Goal: Task Accomplishment & Management: Manage account settings

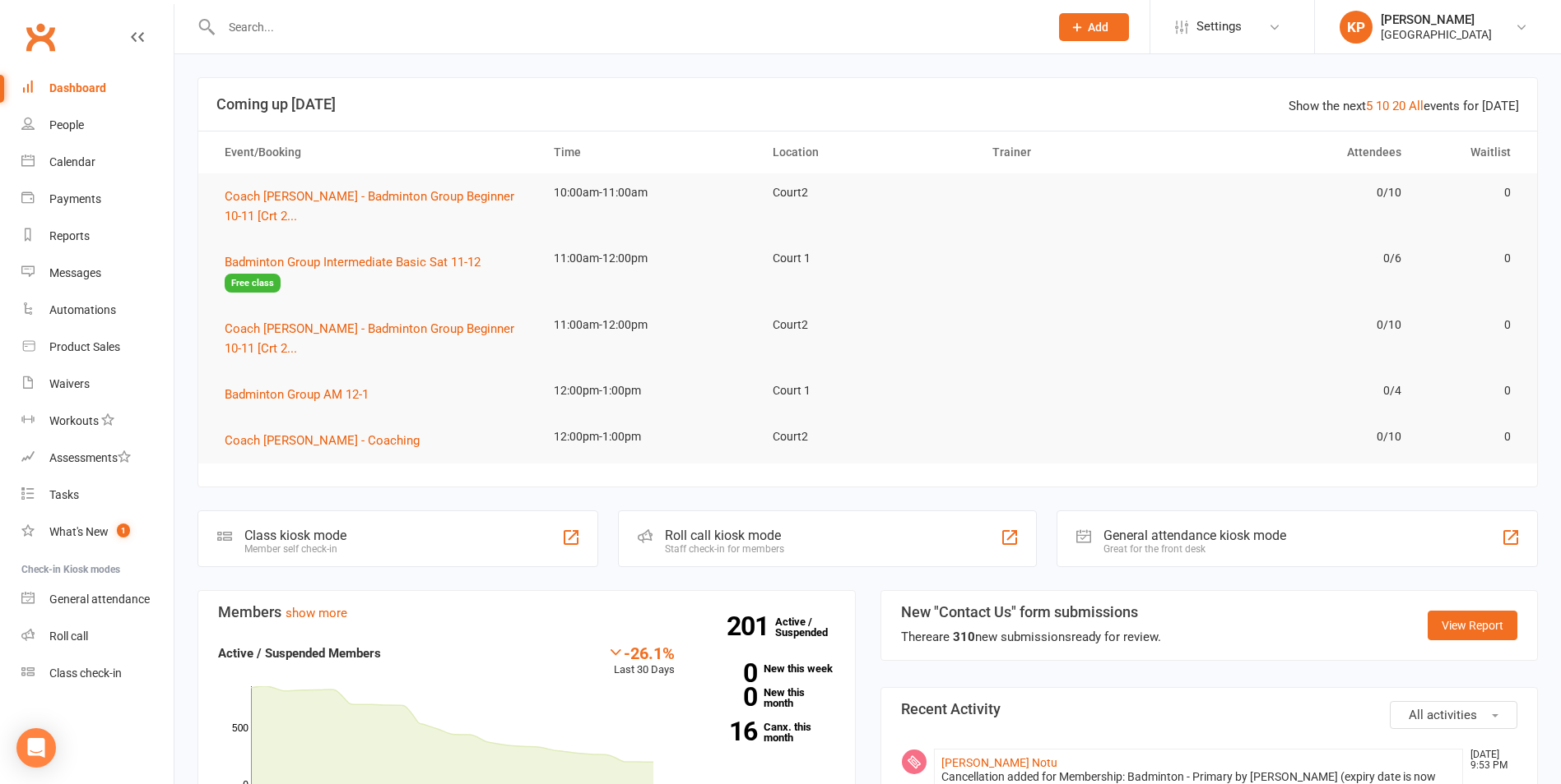
click at [245, 27] on input "text" at bounding box center [627, 26] width 821 height 23
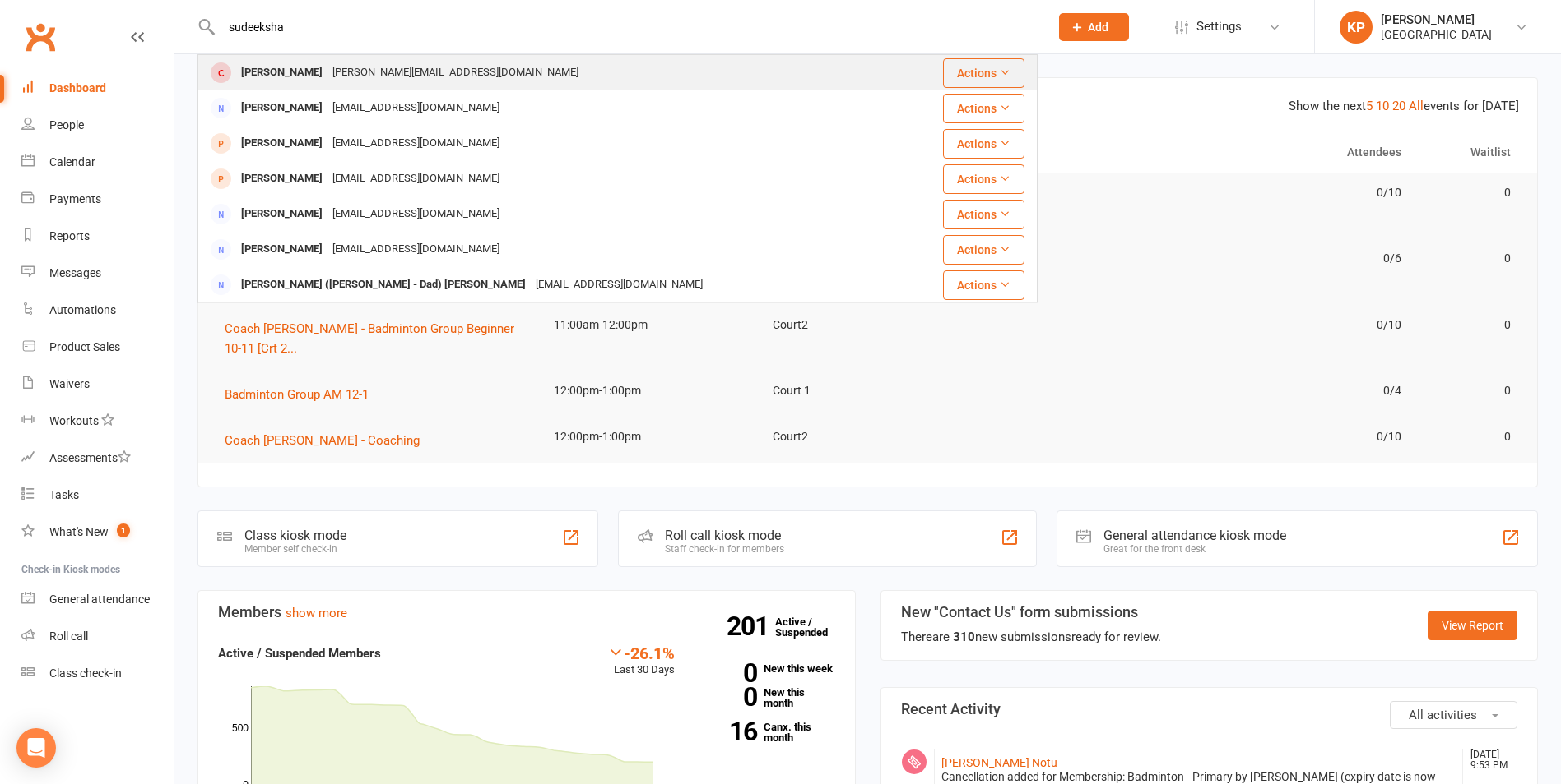
type input "sudeeksha"
click at [295, 66] on div "[PERSON_NAME]" at bounding box center [281, 73] width 91 height 24
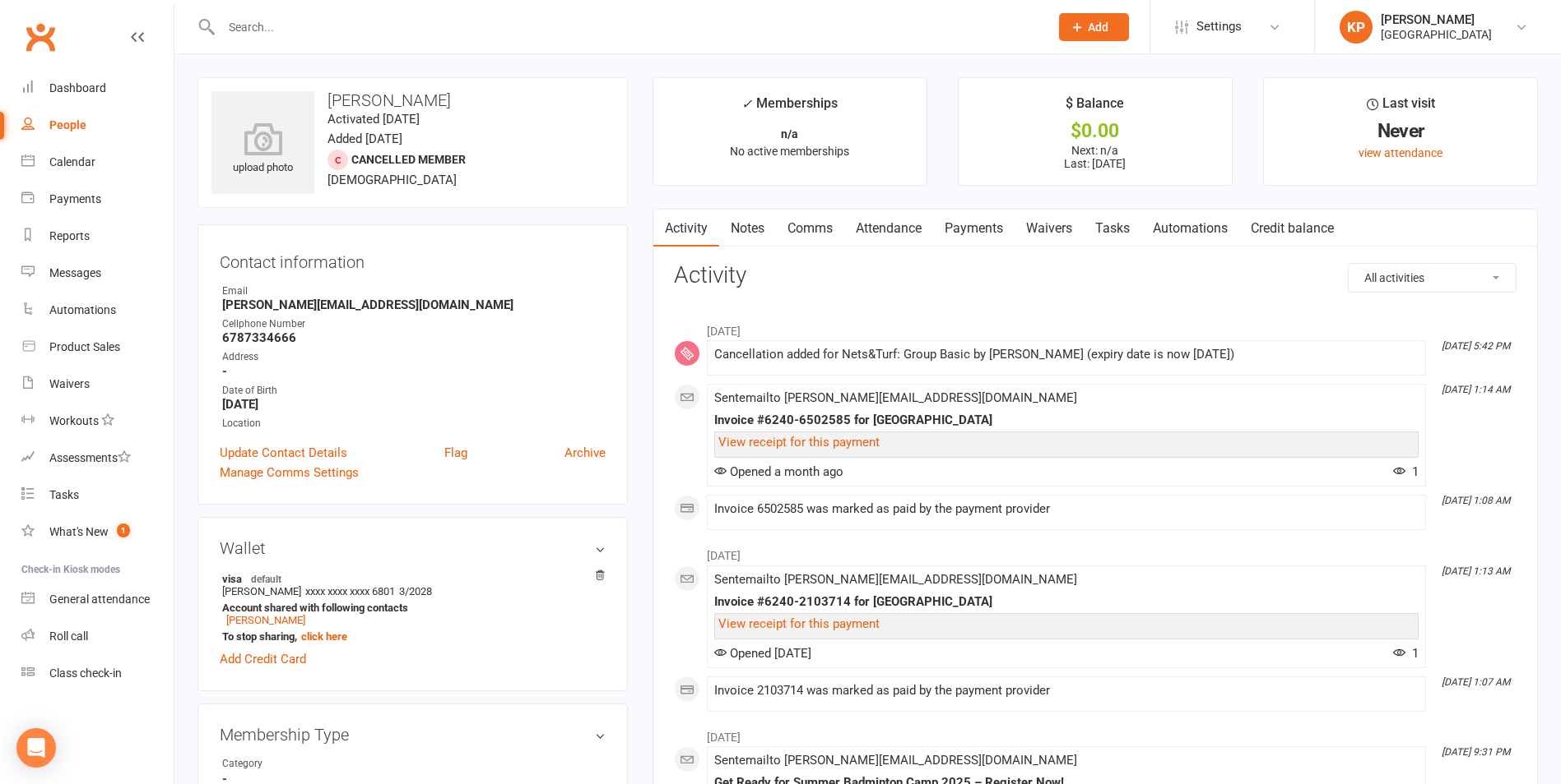
click at [968, 222] on link "Payments" at bounding box center [973, 228] width 81 height 38
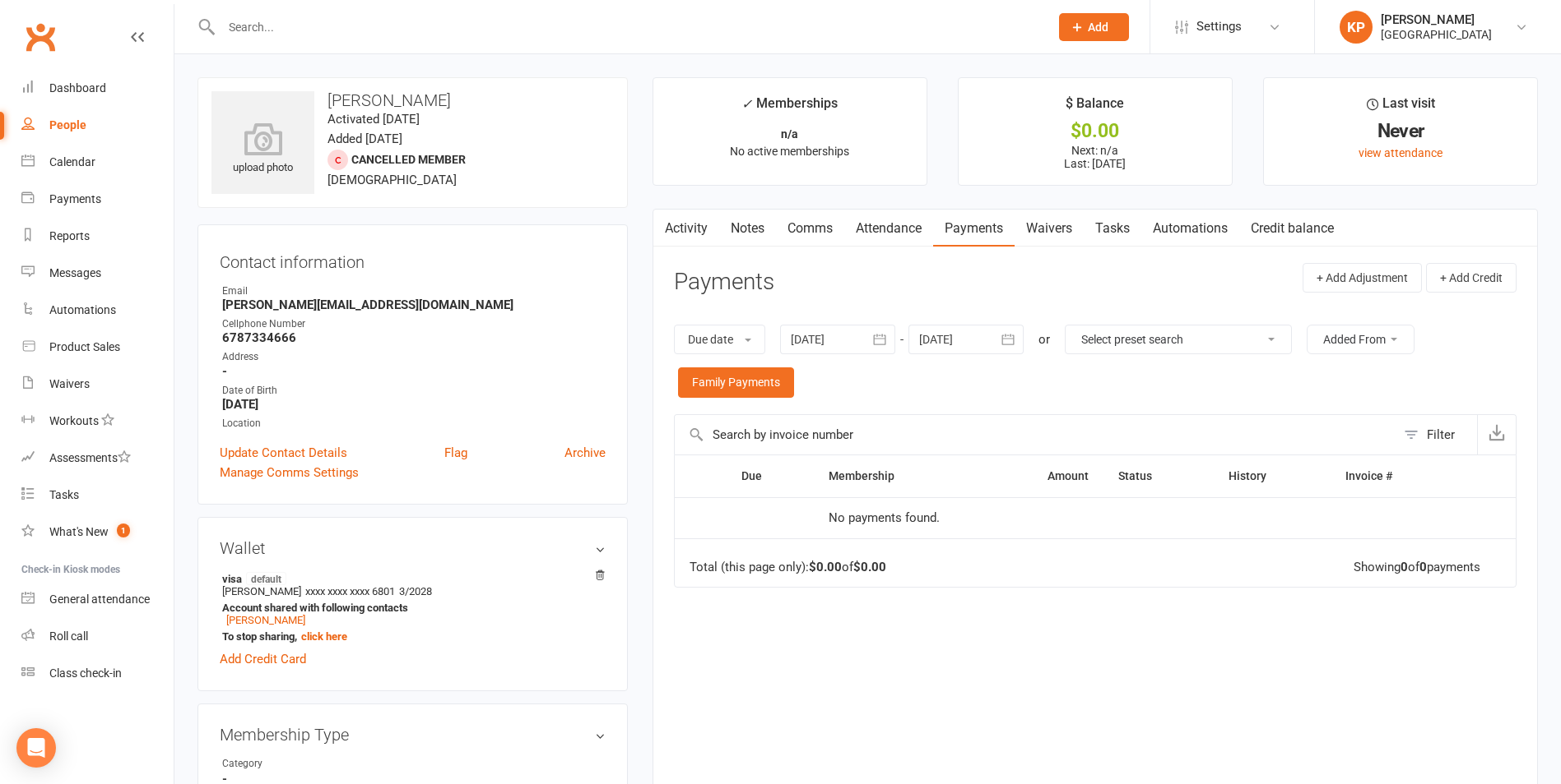
click at [880, 345] on icon "button" at bounding box center [880, 339] width 13 height 11
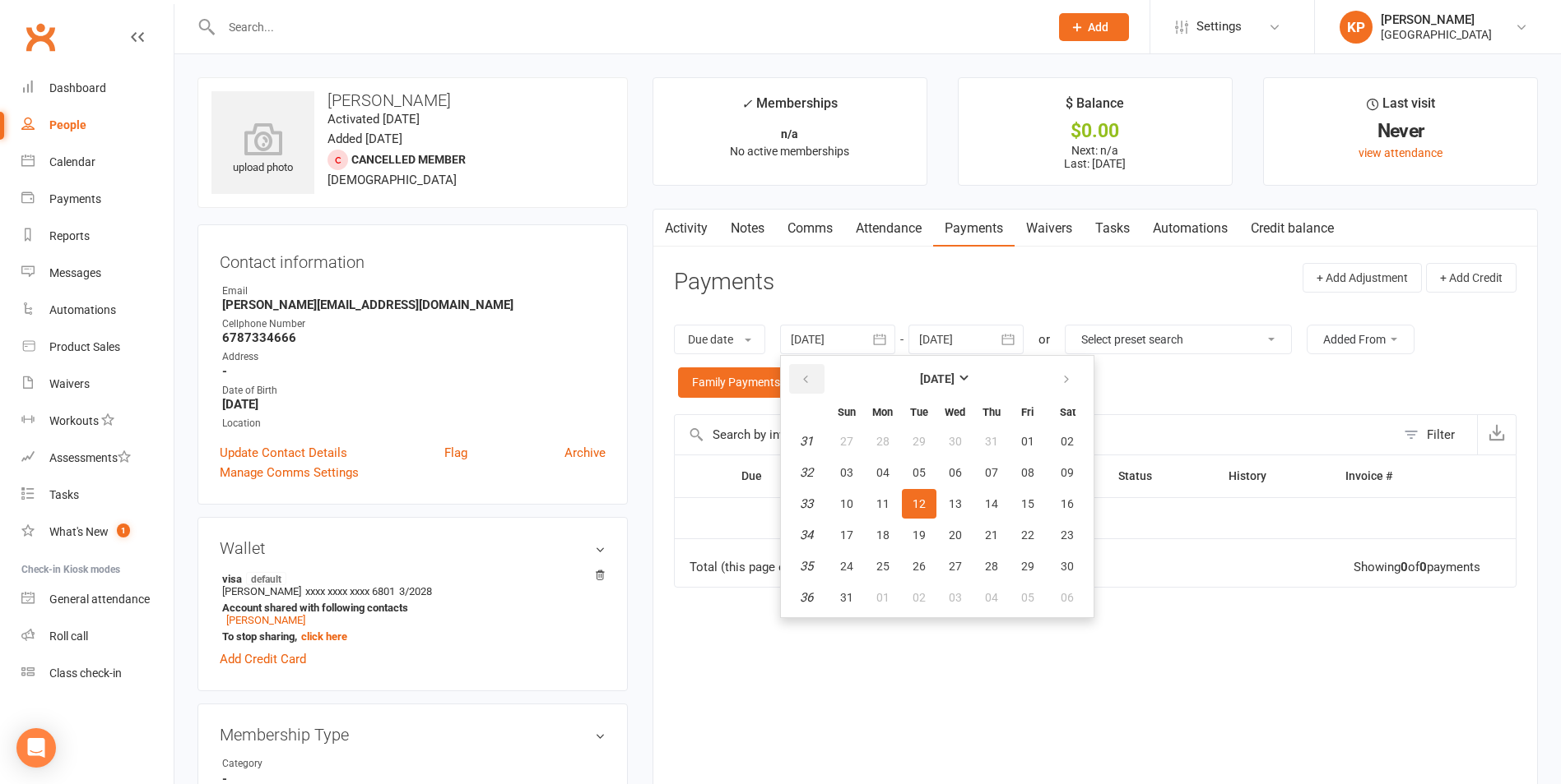
click at [825, 378] on button "button" at bounding box center [807, 379] width 35 height 29
click at [956, 450] on button "02" at bounding box center [954, 441] width 34 height 29
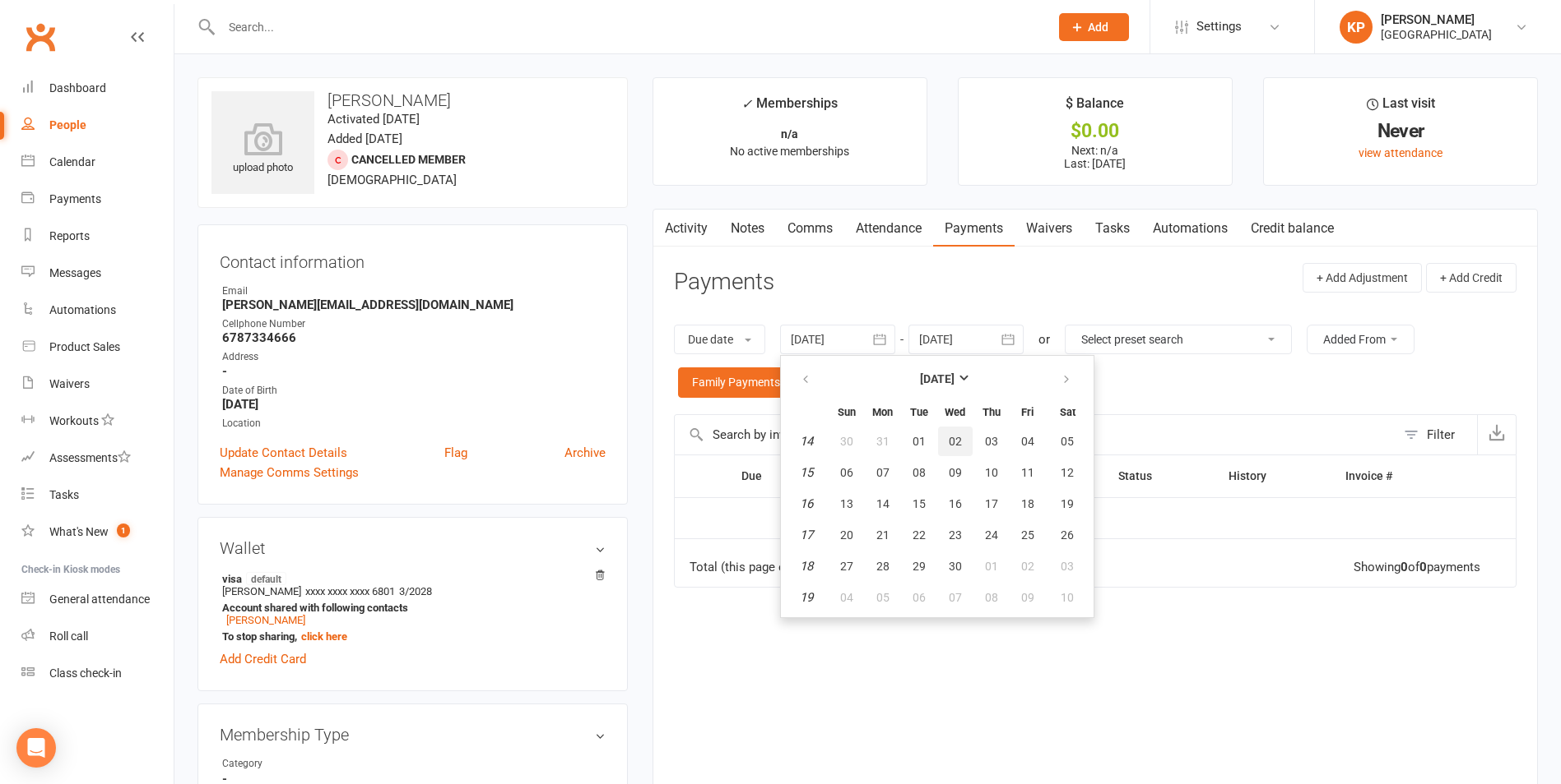
type input "[DATE]"
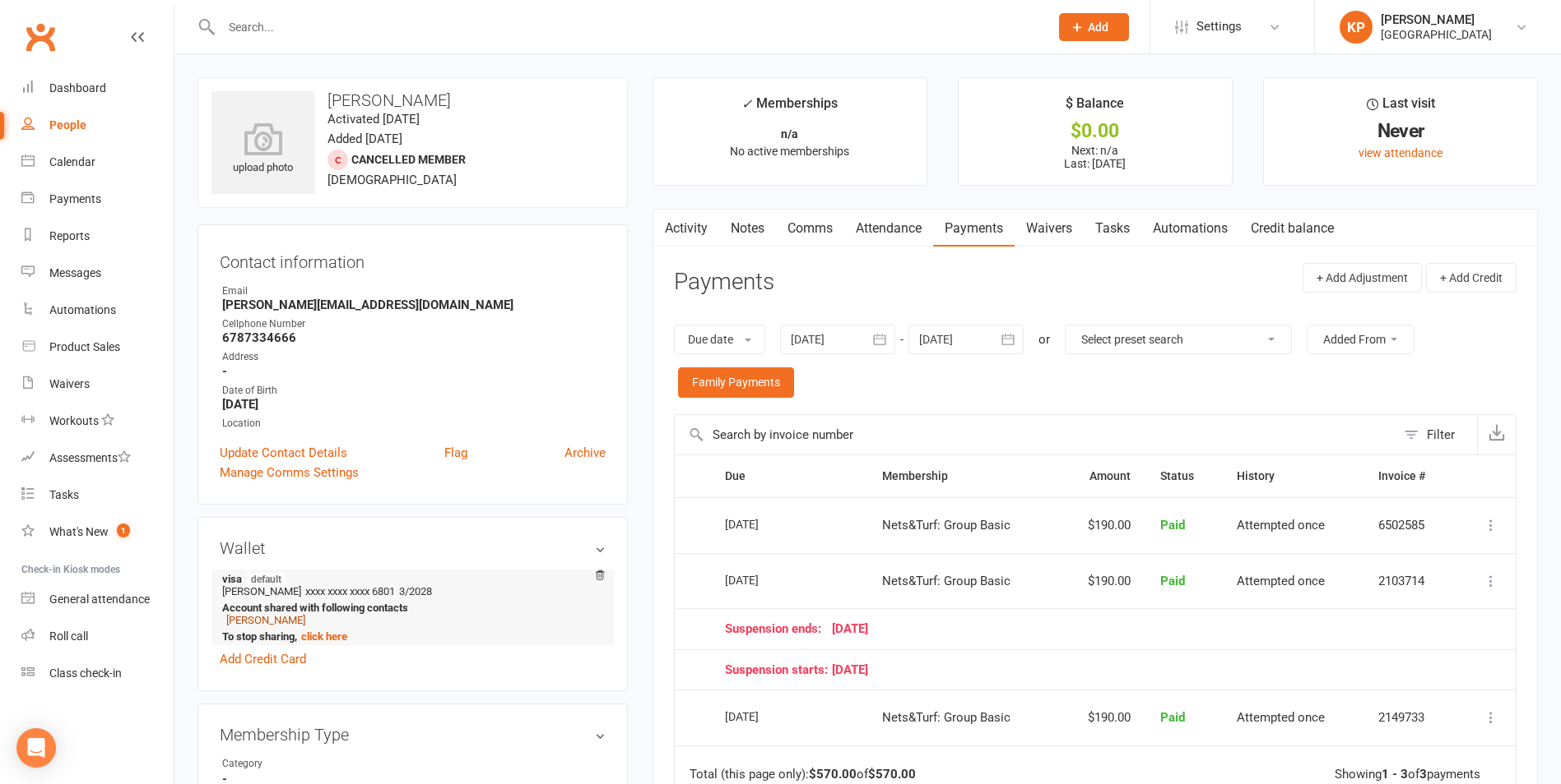
click at [303, 621] on link "[PERSON_NAME]" at bounding box center [266, 620] width 79 height 13
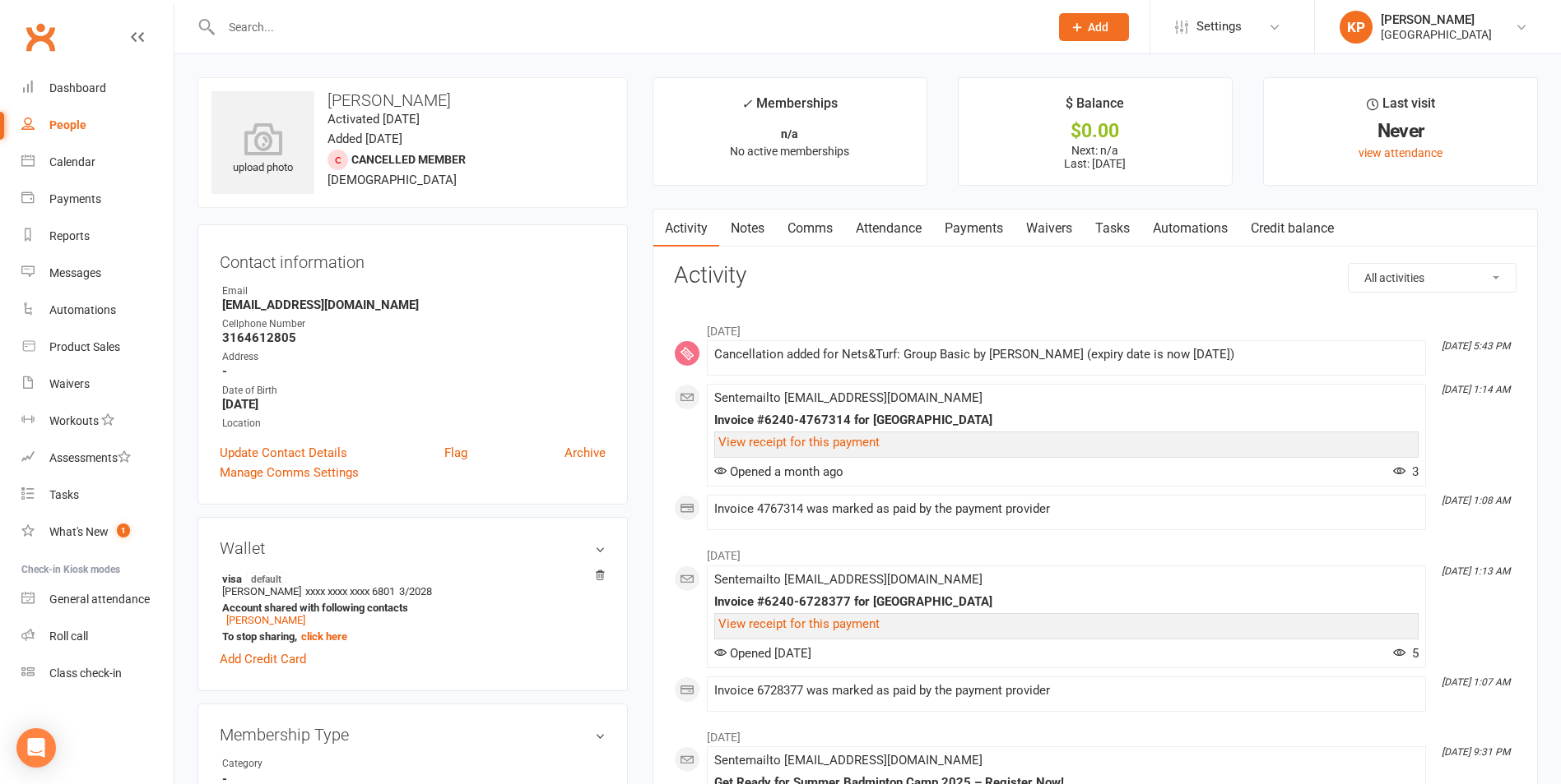
click at [975, 222] on link "Payments" at bounding box center [973, 228] width 81 height 38
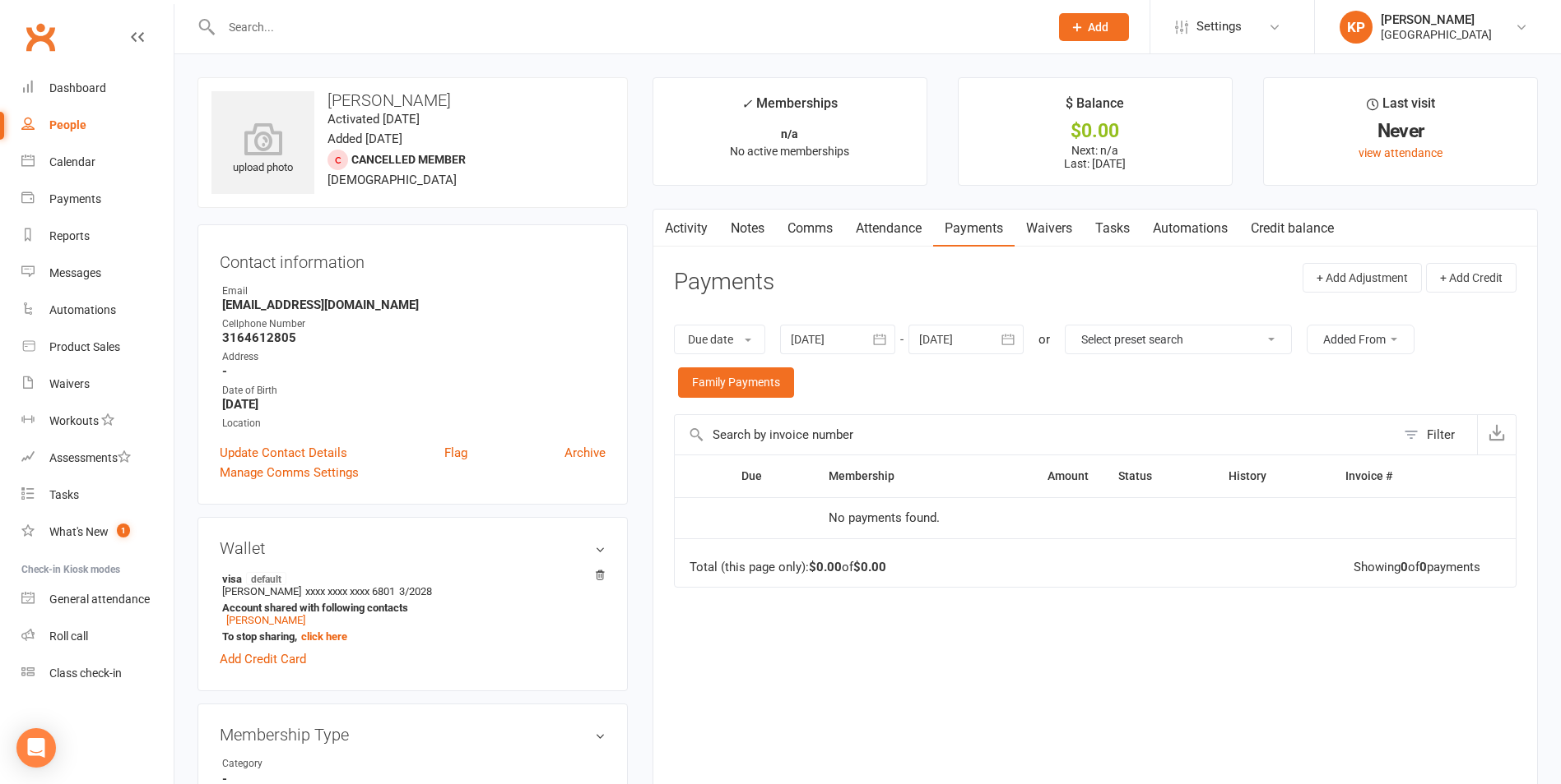
click at [874, 336] on button "button" at bounding box center [881, 339] width 29 height 29
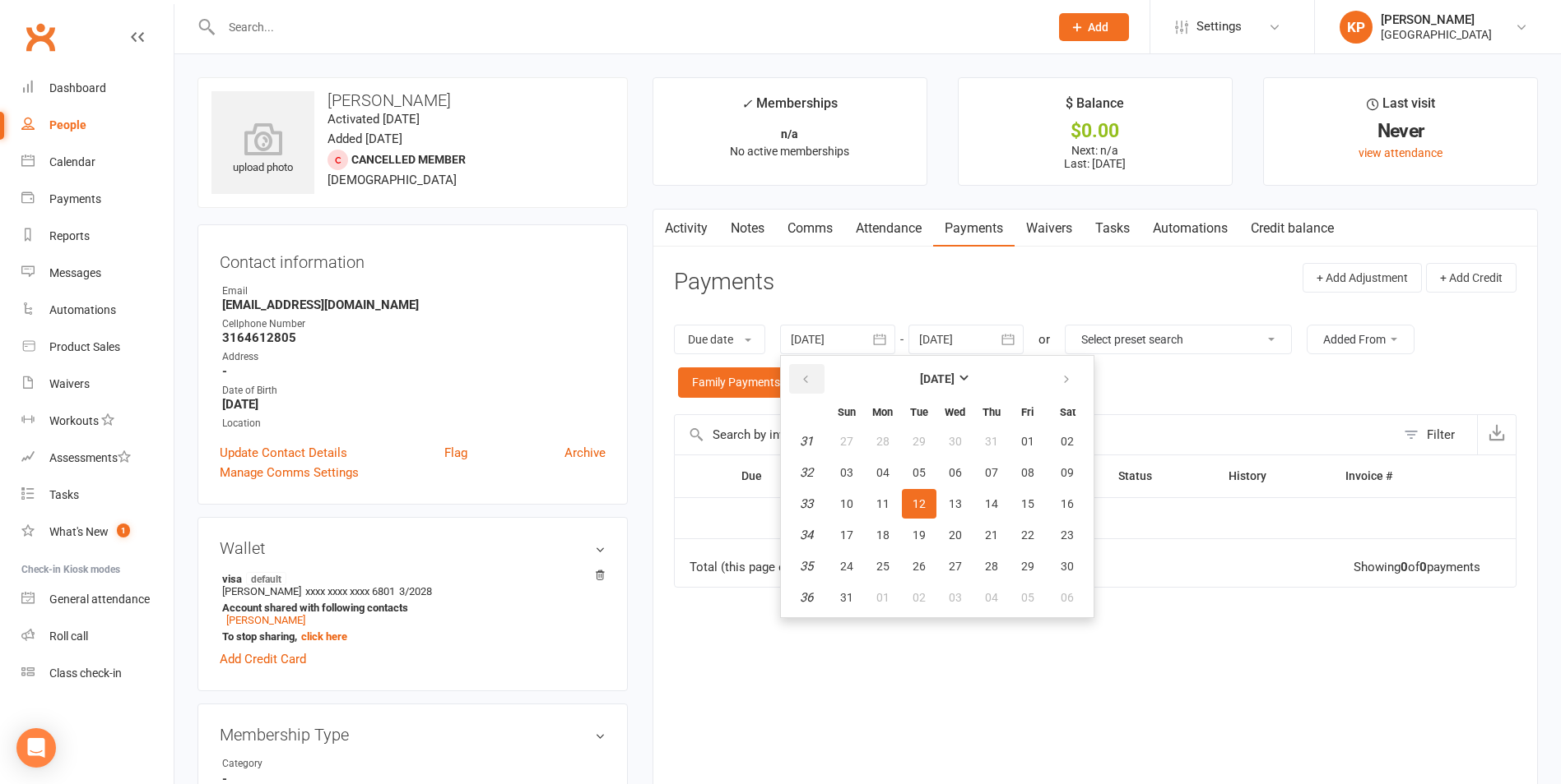
click at [818, 374] on button "button" at bounding box center [807, 379] width 35 height 29
click at [907, 448] on button "29" at bounding box center [919, 441] width 34 height 29
type input "[DATE]"
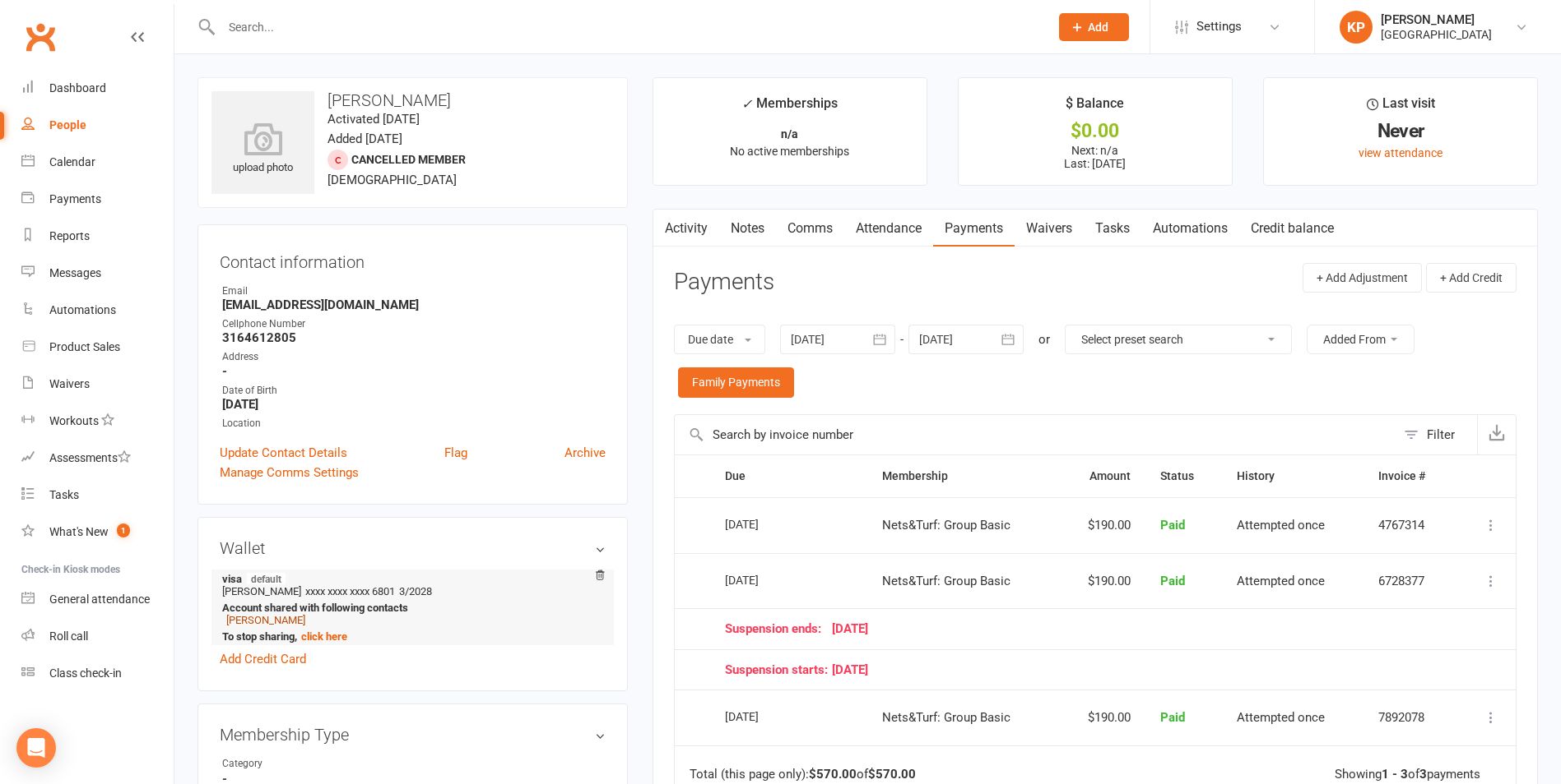
click at [301, 615] on link "[PERSON_NAME]" at bounding box center [266, 620] width 79 height 13
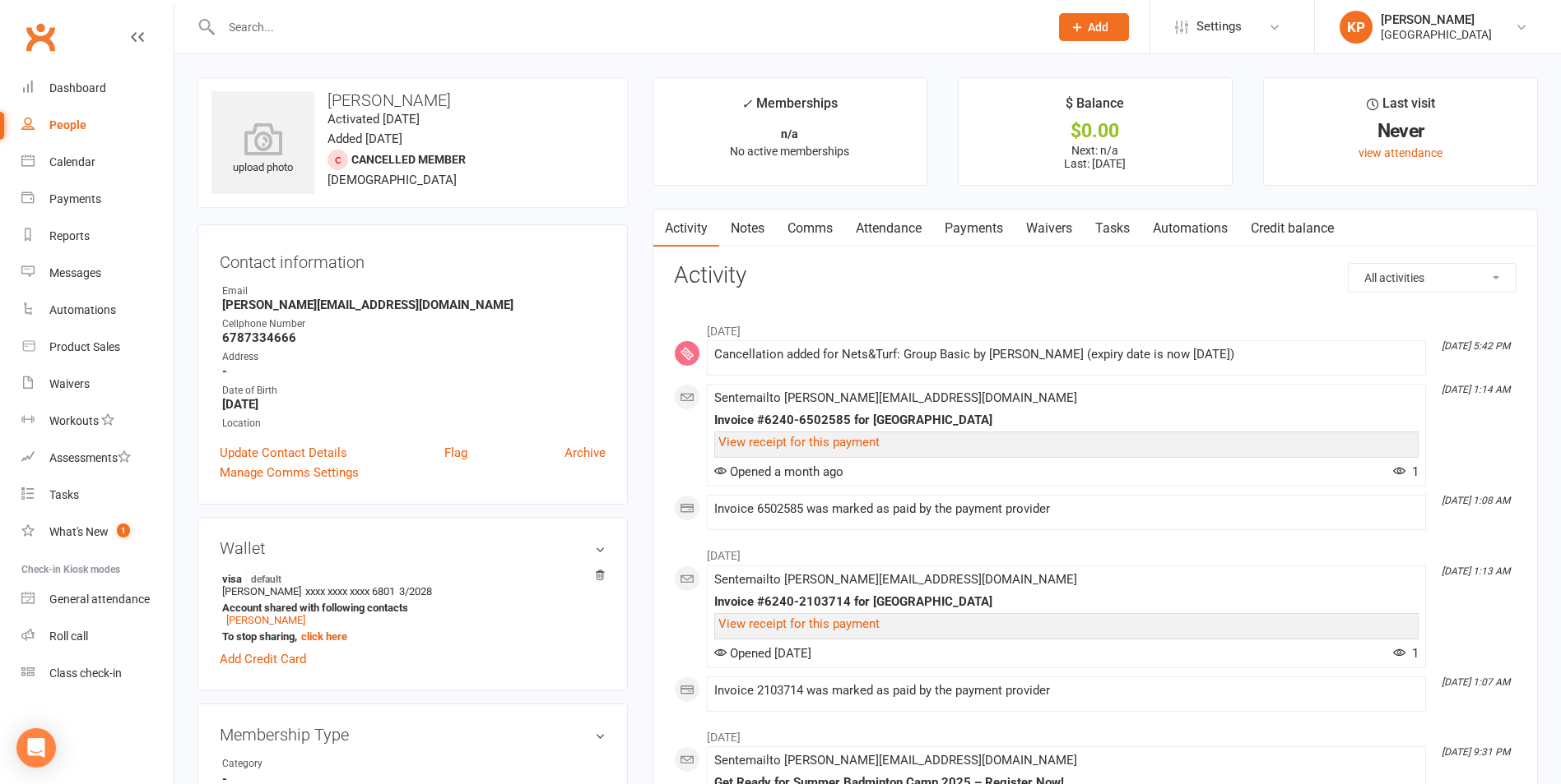
click at [963, 229] on link "Payments" at bounding box center [973, 228] width 81 height 38
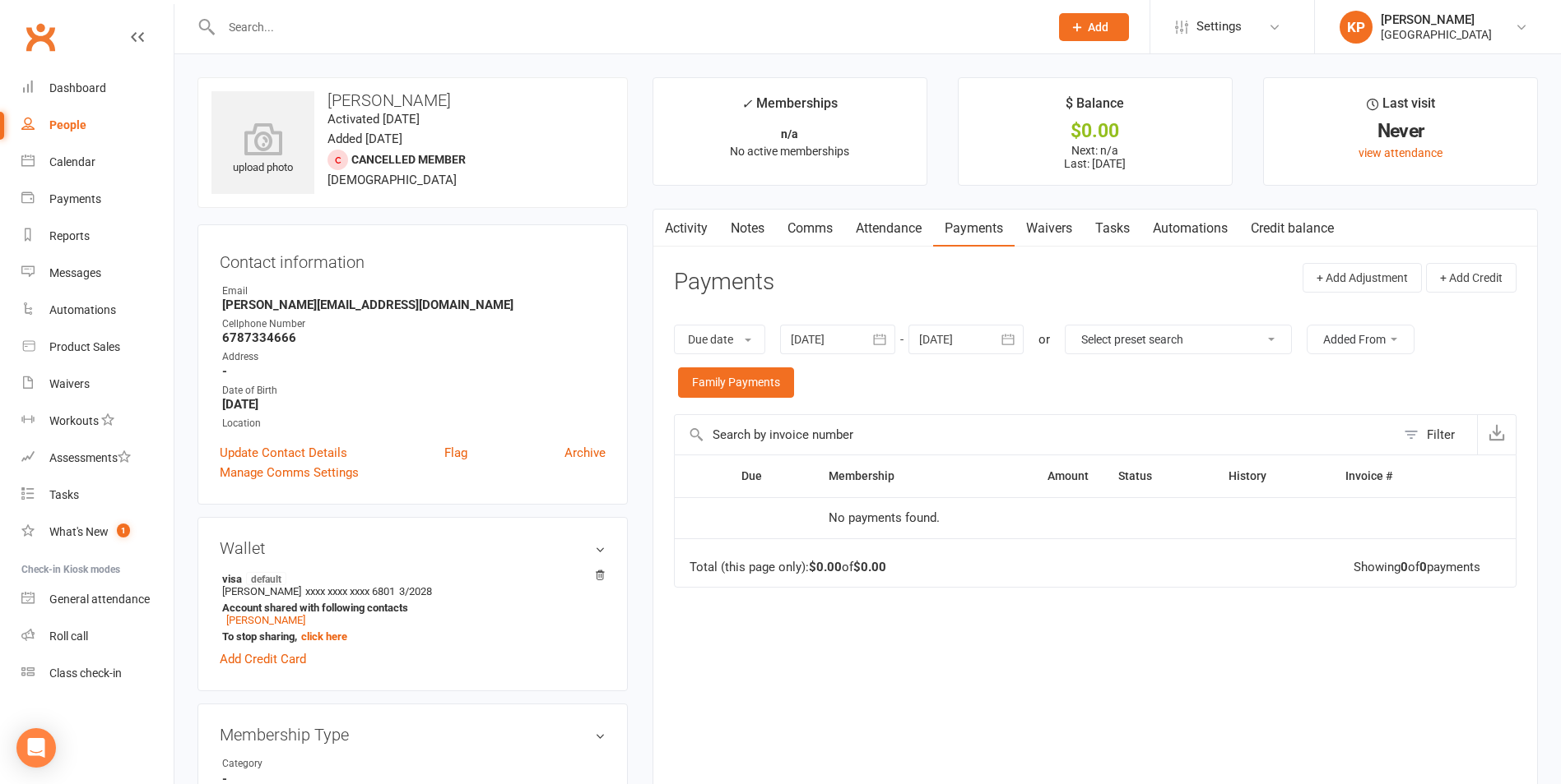
click at [877, 348] on icon "button" at bounding box center [879, 339] width 17 height 17
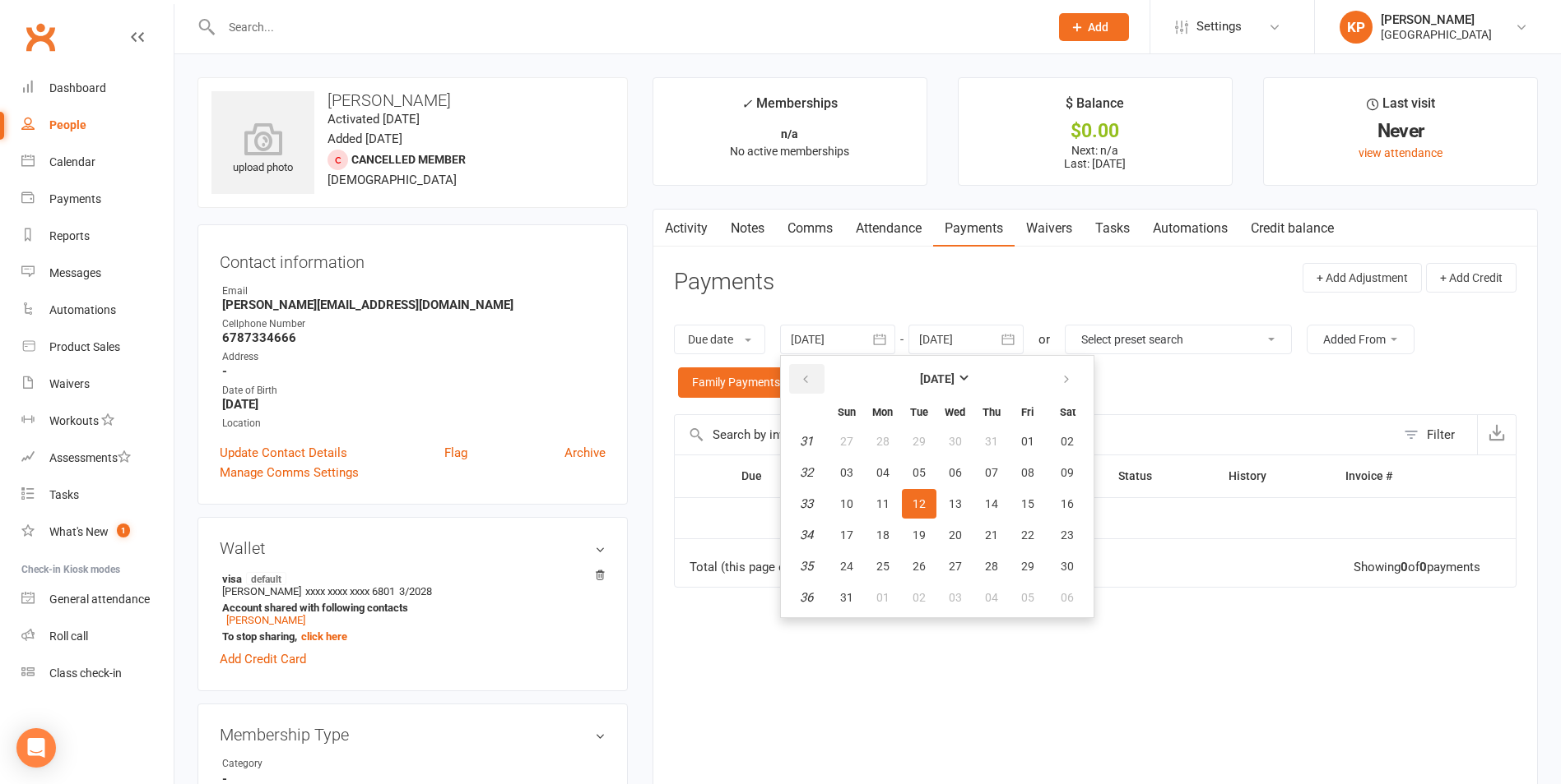
click at [792, 380] on button "button" at bounding box center [807, 379] width 35 height 29
click at [859, 455] on button "27" at bounding box center [846, 441] width 34 height 29
type input "[DATE]"
